Goal: Information Seeking & Learning: Learn about a topic

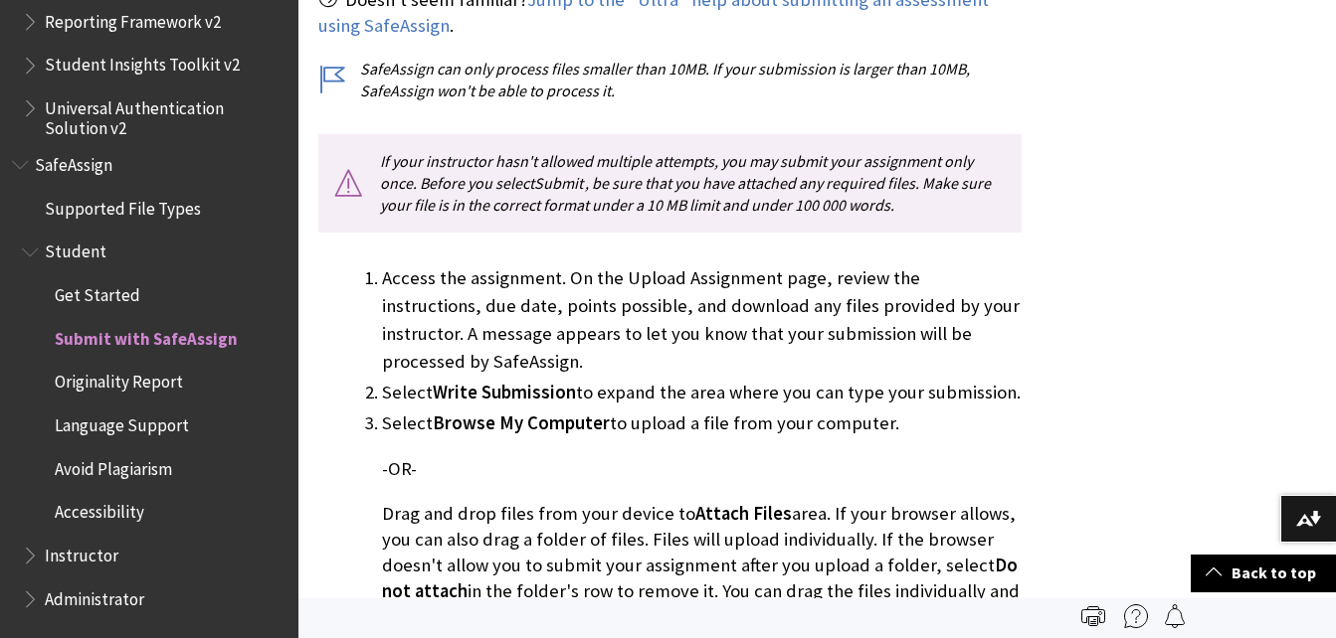
scroll to position [116, 0]
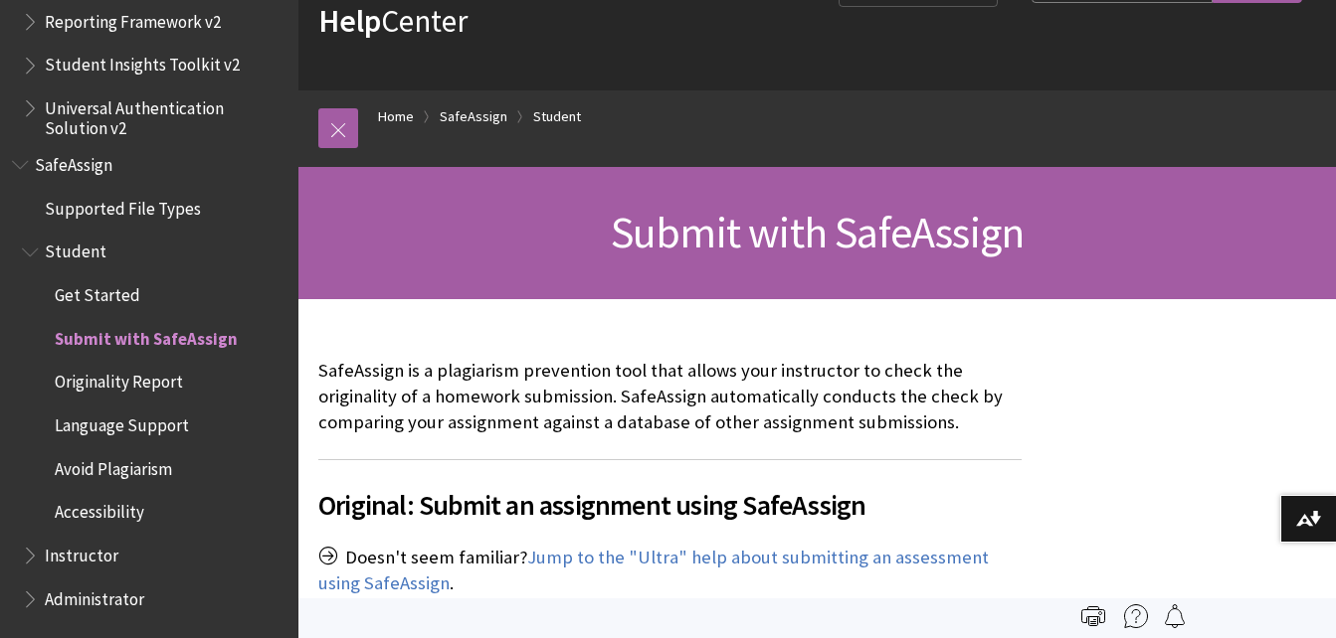
click at [92, 301] on span "Get Started" at bounding box center [98, 291] width 86 height 27
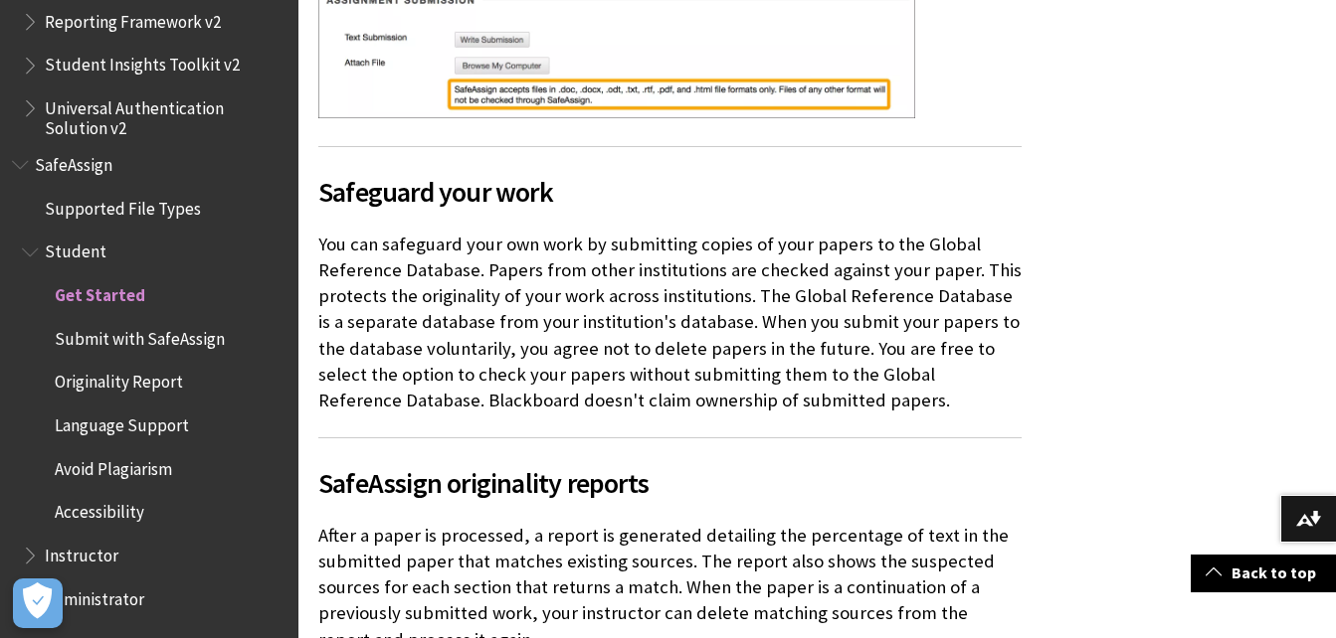
scroll to position [1193, 0]
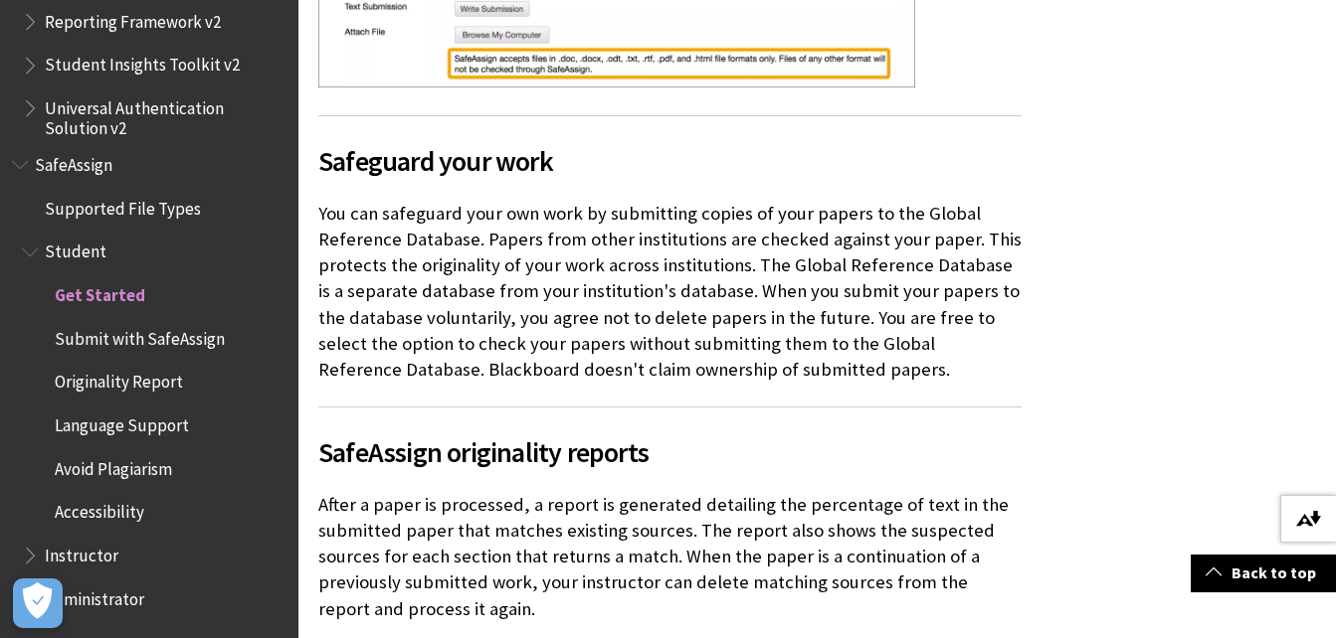
click at [1313, 522] on img at bounding box center [1308, 519] width 25 height 16
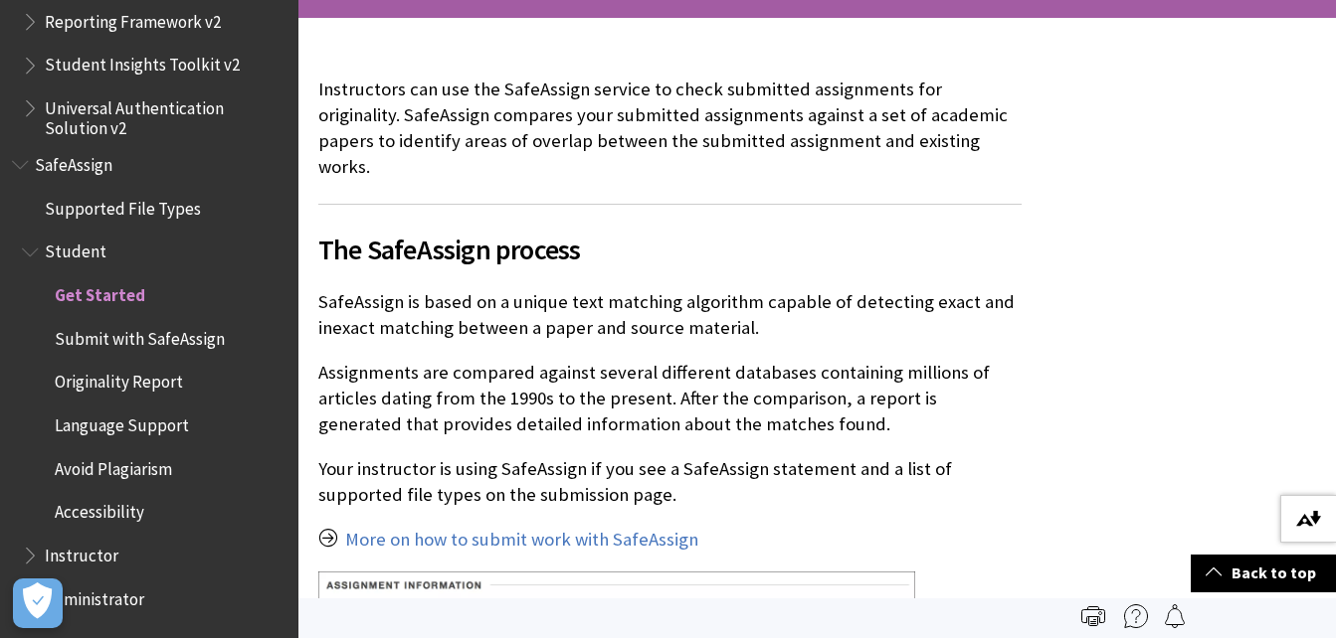
scroll to position [358, 0]
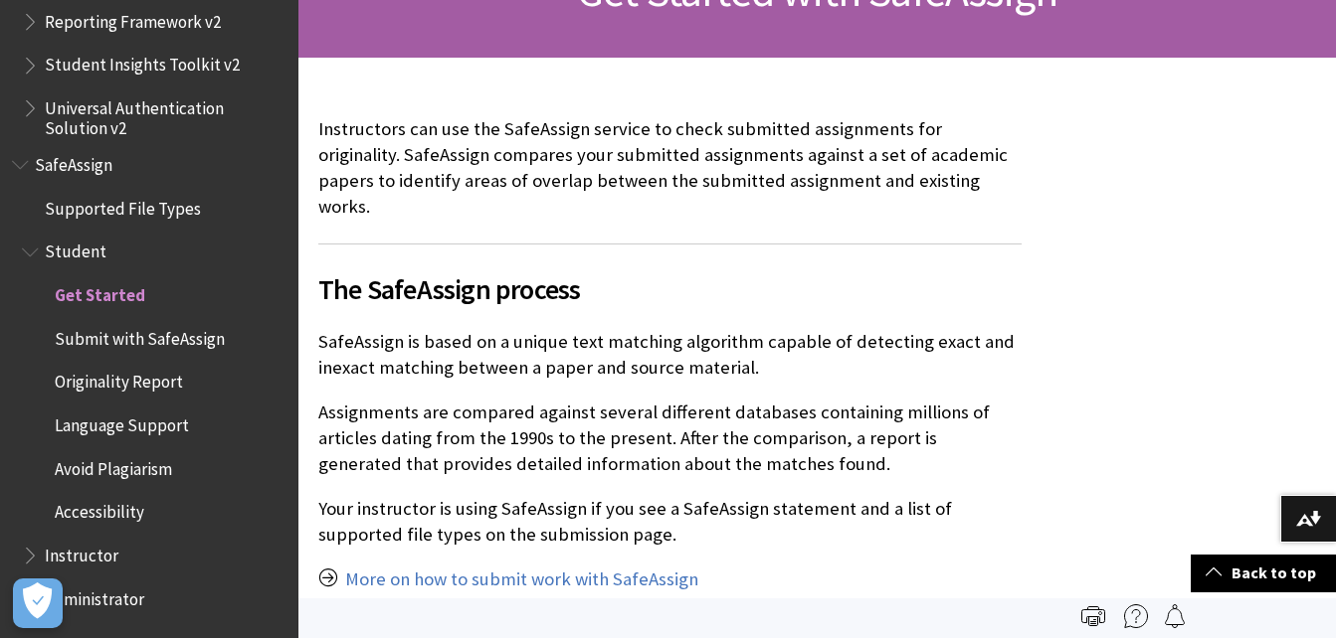
click at [116, 471] on span "Avoid Plagiarism" at bounding box center [113, 465] width 117 height 27
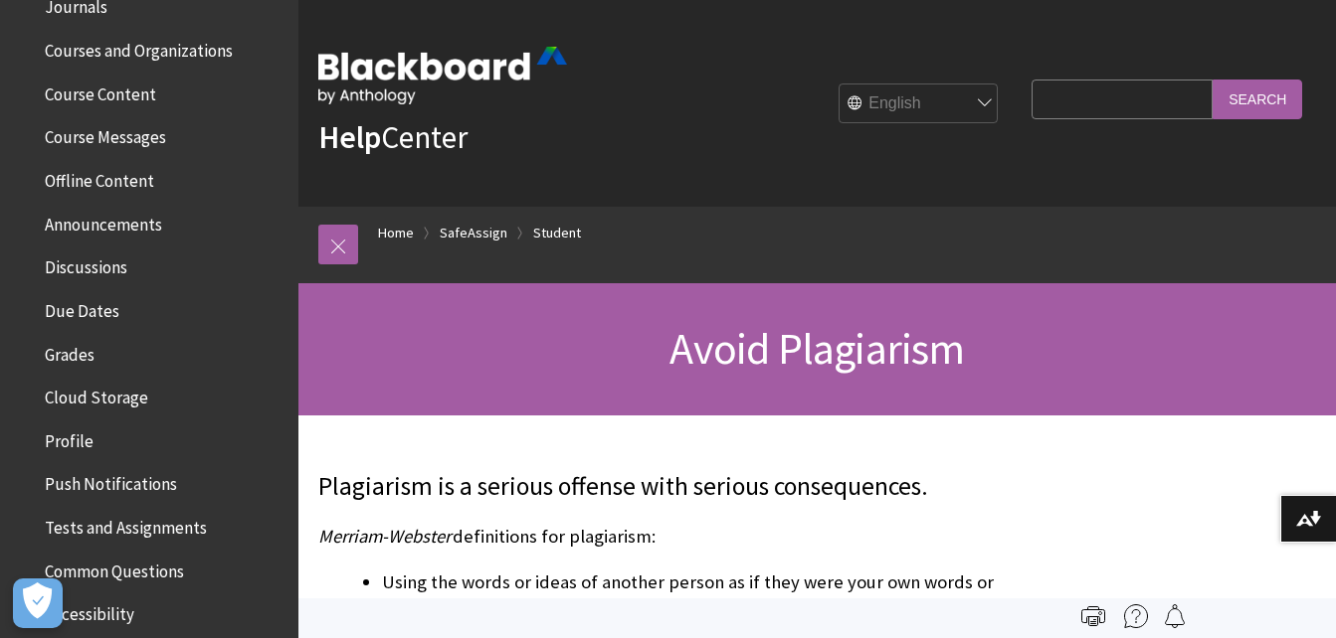
scroll to position [38, 0]
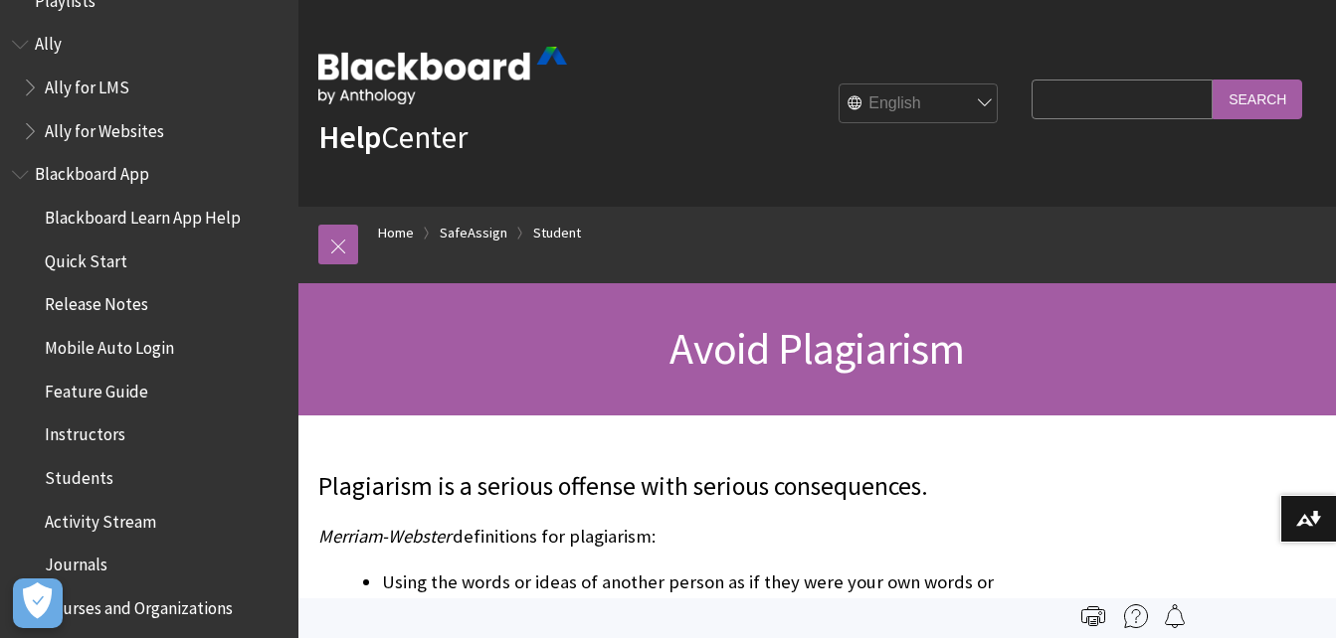
click at [98, 263] on span "Quick Start" at bounding box center [86, 258] width 83 height 27
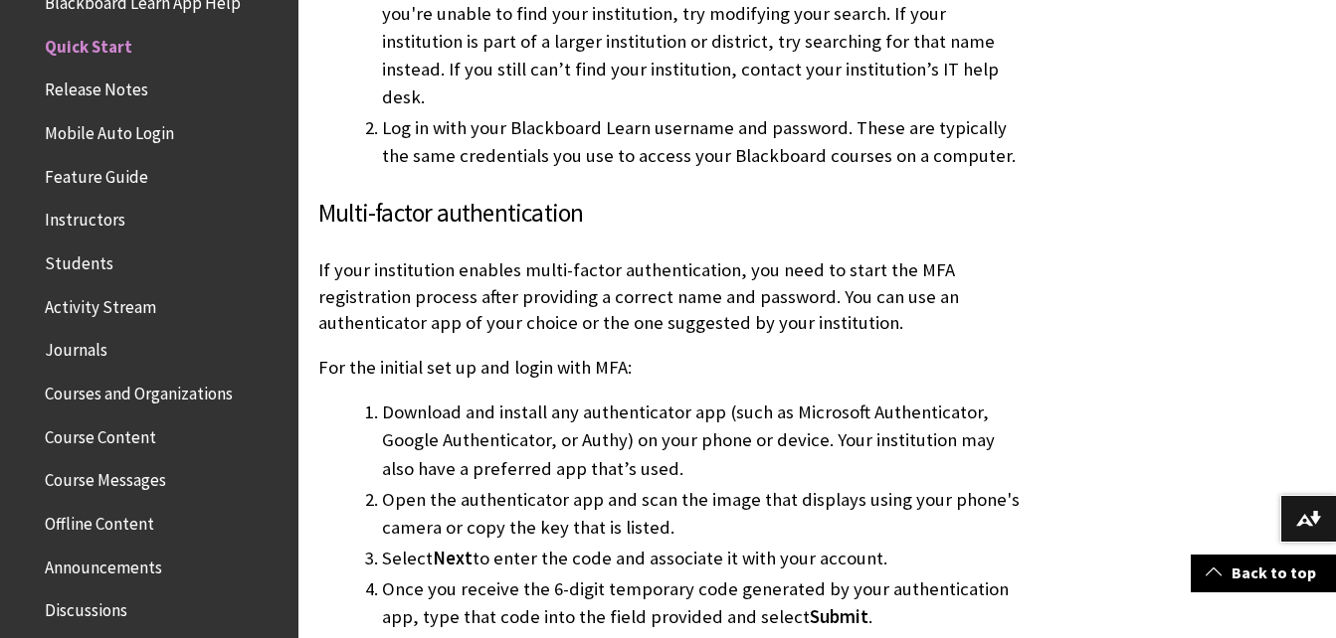
scroll to position [1790, 0]
